Goal: Task Accomplishment & Management: Manage account settings

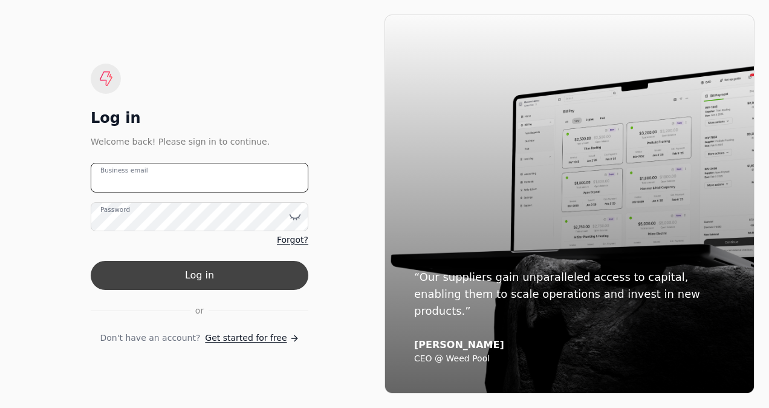
type email "[PERSON_NAME][EMAIL_ADDRESS][PERSON_NAME][DOMAIN_NAME]"
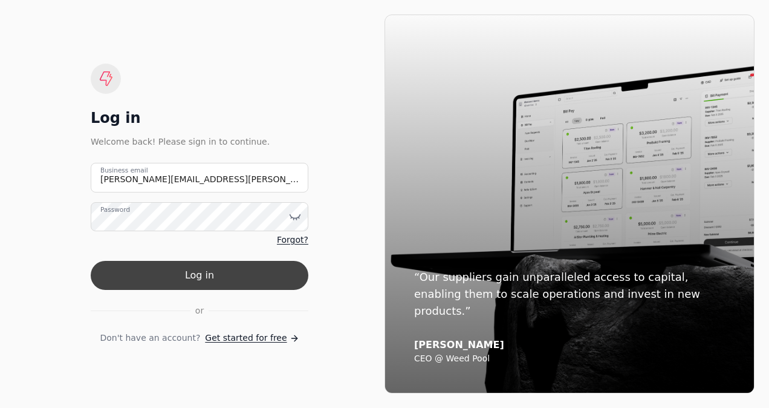
click at [224, 268] on button "Log in" at bounding box center [200, 275] width 218 height 29
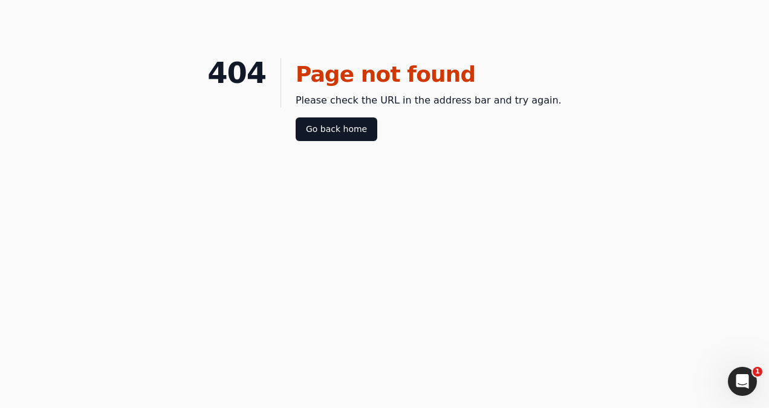
click at [345, 114] on div "Page not found Please check the URL in the address bar and try again. Go back h…" at bounding box center [421, 99] width 281 height 83
click at [342, 125] on link "Go back home" at bounding box center [337, 129] width 82 height 24
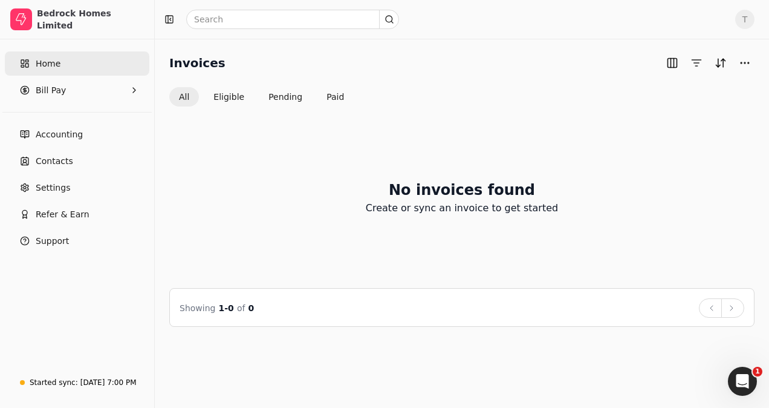
click at [77, 57] on link "Home" at bounding box center [77, 63] width 145 height 24
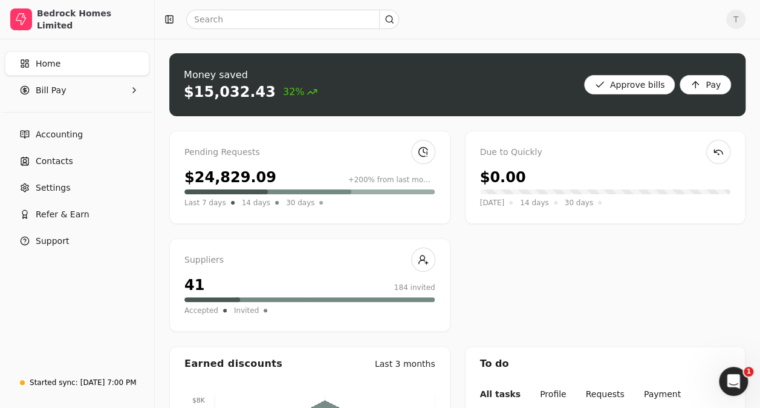
click at [388, 162] on div "Pending Requests $24,829.09 +200% from last month Last 7 days 14 days 30 days" at bounding box center [309, 177] width 281 height 93
click at [421, 152] on link at bounding box center [423, 152] width 24 height 24
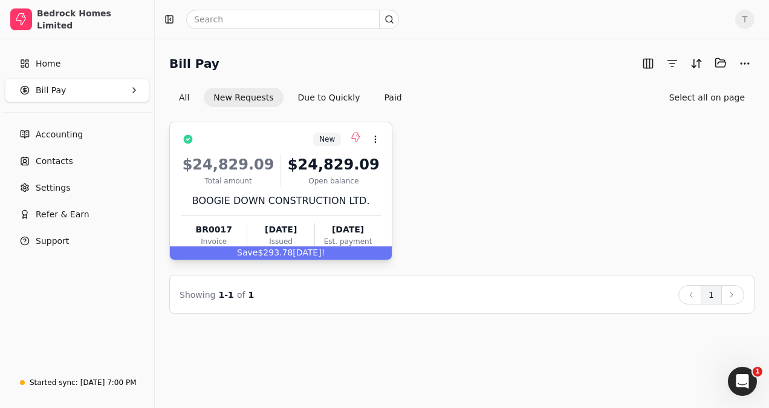
click at [313, 203] on div "BOOGIE DOWN CONSTRUCTION LTD." at bounding box center [281, 201] width 200 height 15
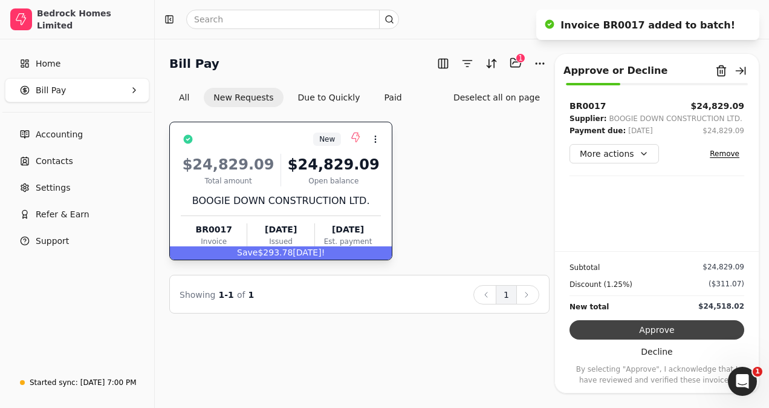
click at [625, 324] on button "Approve" at bounding box center [657, 329] width 175 height 19
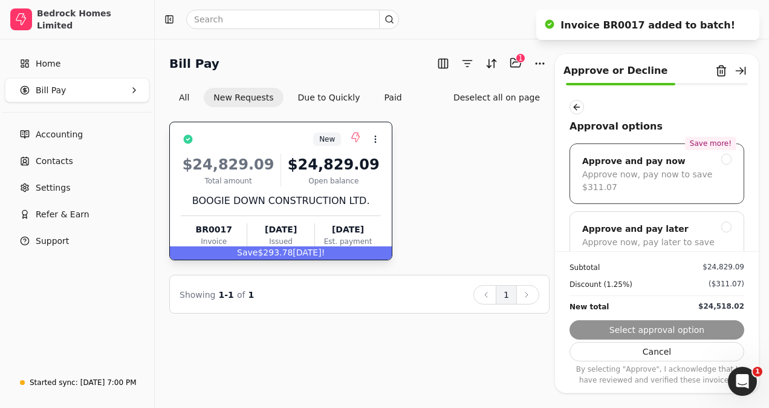
click at [657, 168] on div "Approve now, pay now to save $311.07" at bounding box center [656, 180] width 149 height 25
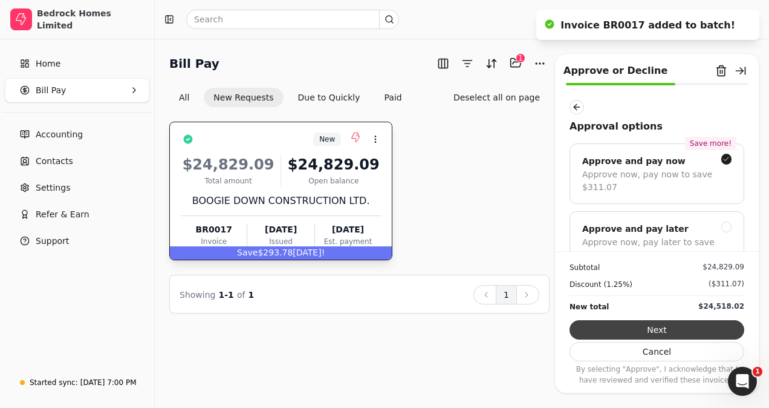
click at [642, 327] on button "Next" at bounding box center [657, 329] width 175 height 19
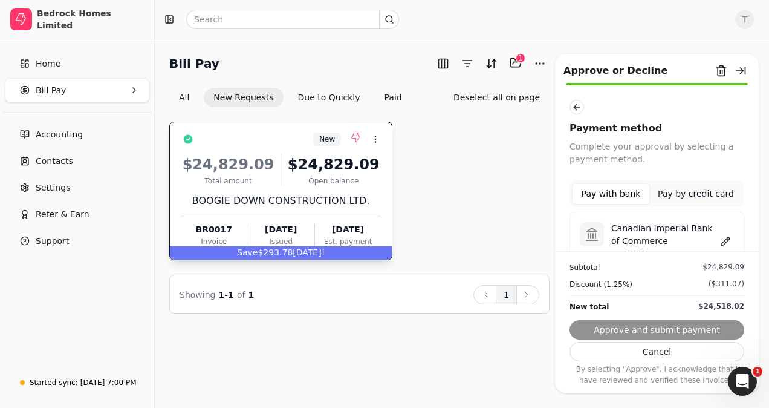
click at [640, 232] on p "Canadian Imperial Bank of Commerce" at bounding box center [665, 234] width 106 height 25
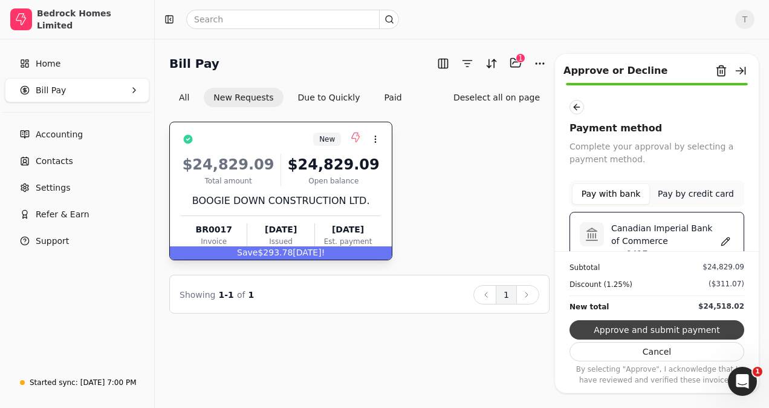
click at [640, 328] on button "Approve and submit payment" at bounding box center [657, 329] width 175 height 19
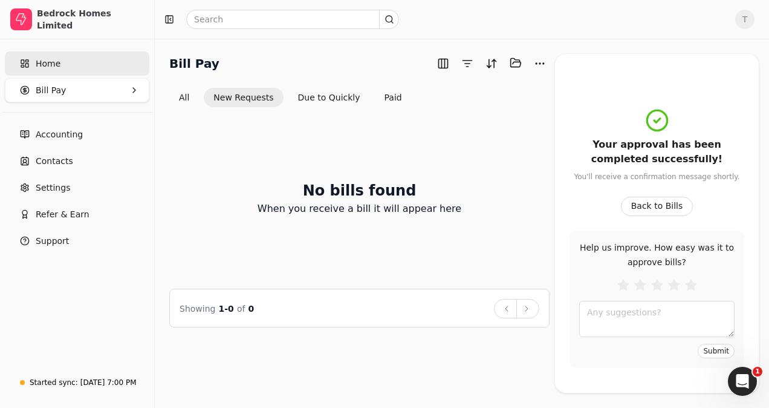
click at [76, 69] on link "Home" at bounding box center [77, 63] width 145 height 24
